Goal: Task Accomplishment & Management: Manage account settings

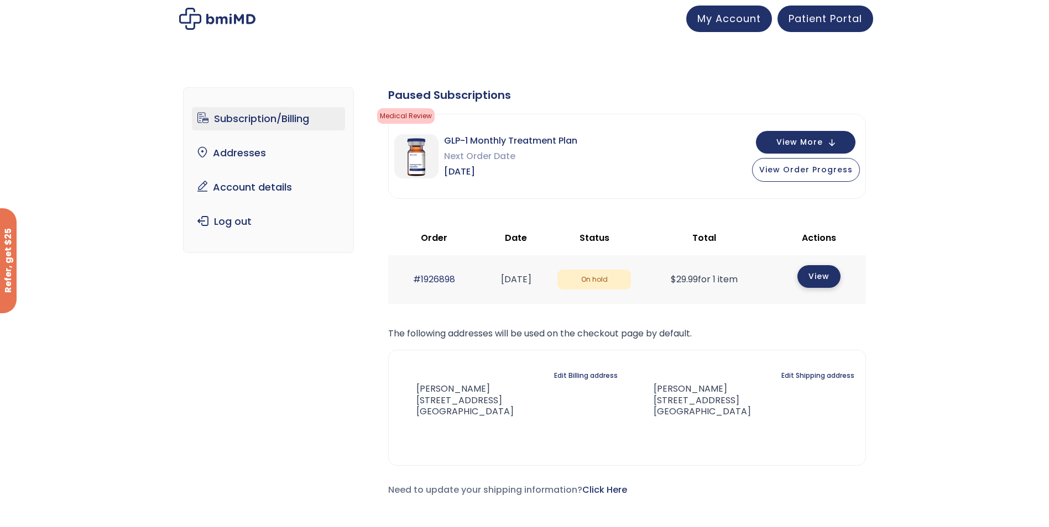
click at [828, 280] on link "View" at bounding box center [818, 276] width 43 height 23
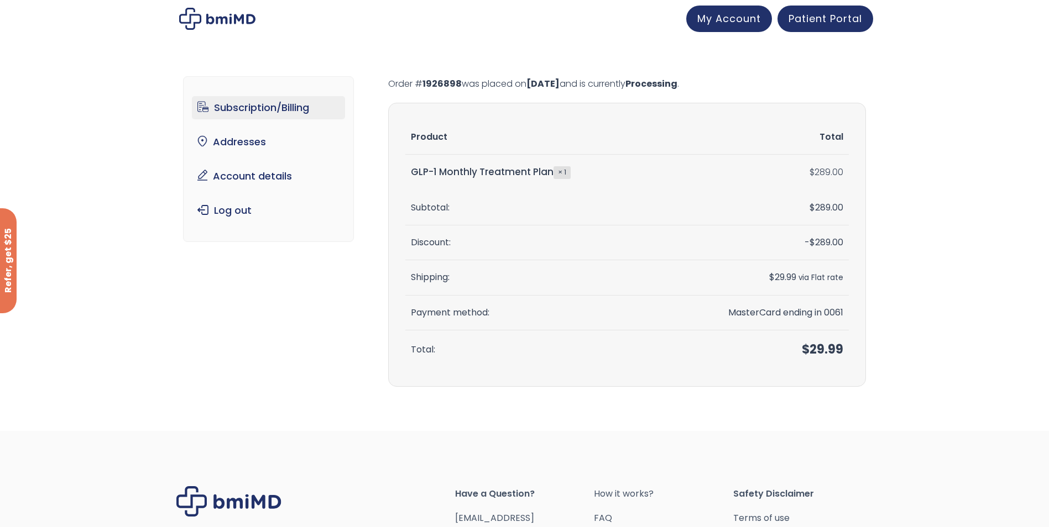
click at [263, 108] on link "Subscription/Billing" at bounding box center [268, 107] width 153 height 23
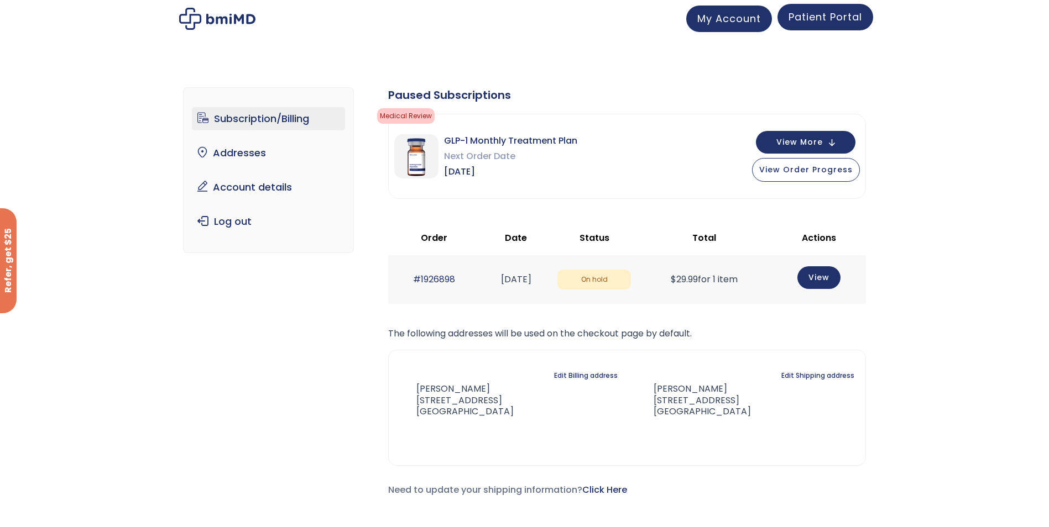
click at [818, 19] on span "Patient Portal" at bounding box center [825, 17] width 74 height 14
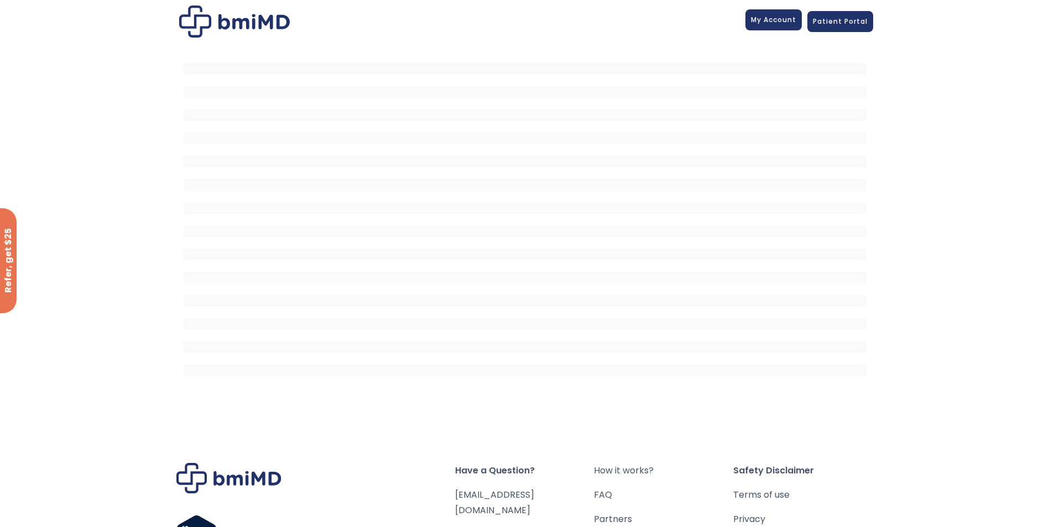
click at [783, 23] on span "My Account" at bounding box center [773, 19] width 45 height 9
